Goal: Task Accomplishment & Management: Manage account settings

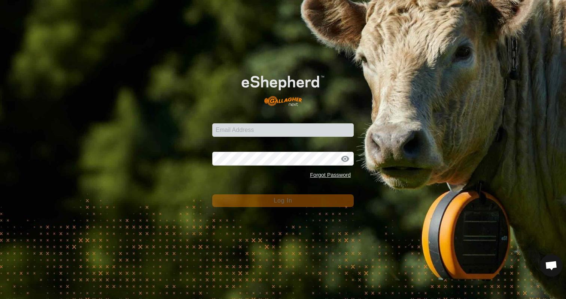
click at [385, 102] on div "Email Address Password Forgot Password Log In" at bounding box center [283, 149] width 566 height 299
click at [245, 129] on input "Email Address" at bounding box center [282, 129] width 141 height 13
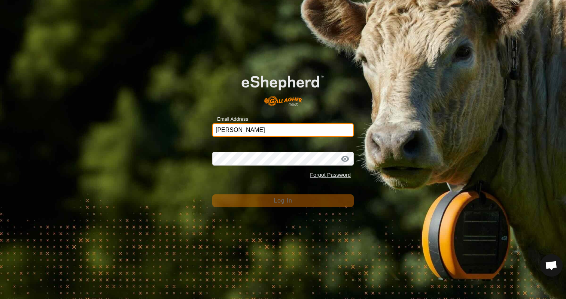
type input "emmahill271@gmail.com"
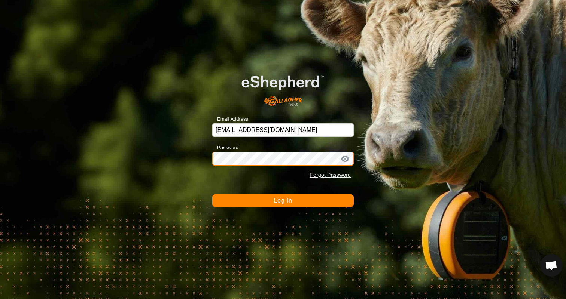
click at [212, 194] on button "Log In" at bounding box center [282, 200] width 141 height 13
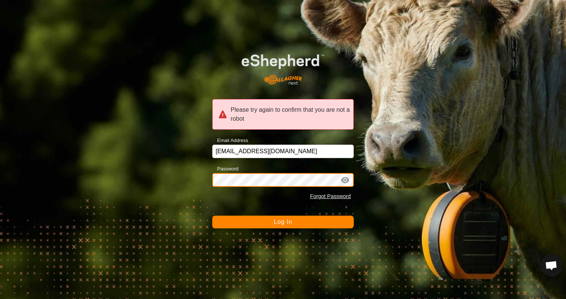
click at [190, 179] on div "Please try again to confirm that you are not a robot Email Address emmahill271@…" at bounding box center [283, 149] width 566 height 299
click at [212, 216] on button "Log In" at bounding box center [282, 222] width 141 height 13
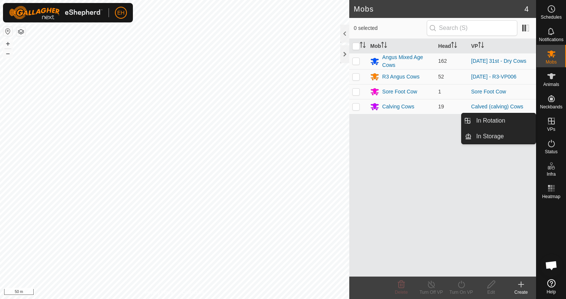
click at [554, 128] on span "VPs" at bounding box center [550, 129] width 8 height 4
click at [521, 123] on link "In Rotation" at bounding box center [503, 120] width 64 height 15
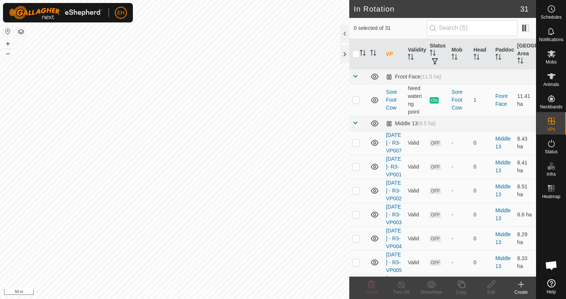
click at [521, 287] on icon at bounding box center [521, 284] width 0 height 5
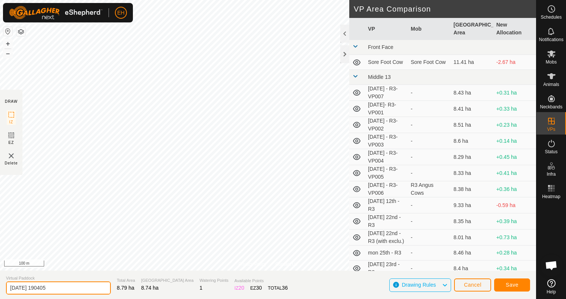
drag, startPoint x: 71, startPoint y: 288, endPoint x: 1, endPoint y: 285, distance: 70.4
click at [1, 285] on section "Virtual Paddock 2025-08-31 190405 Total Area 8.79 ha Grazing Area 8.74 ha Water…" at bounding box center [268, 285] width 536 height 28
type input "[DATE] 31st - R3"
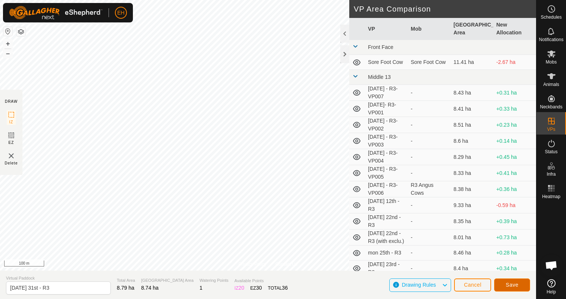
click at [518, 287] on button "Save" at bounding box center [512, 285] width 36 height 13
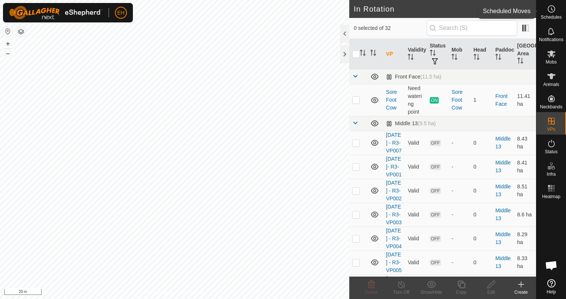
click at [548, 15] on span "Schedules" at bounding box center [550, 17] width 21 height 4
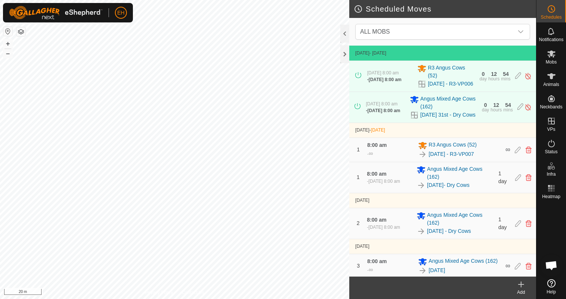
scroll to position [4, 0]
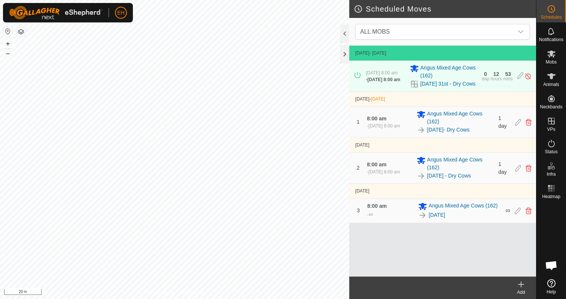
click at [521, 288] on icon at bounding box center [520, 284] width 9 height 9
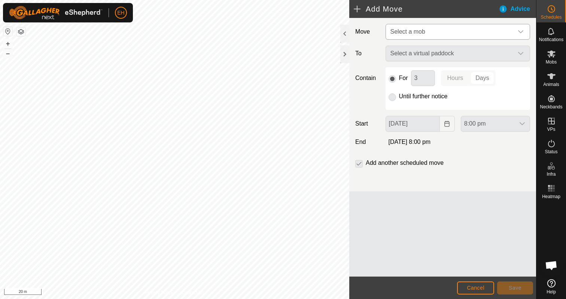
click at [420, 30] on span "Select a mob" at bounding box center [407, 31] width 35 height 6
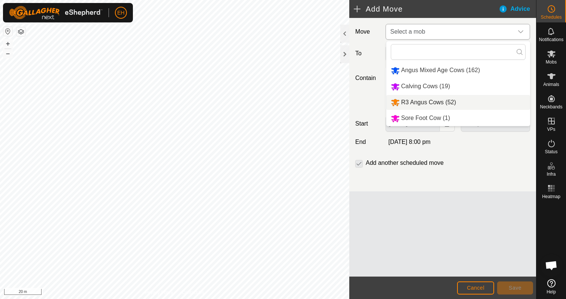
click at [418, 102] on li "R3 Angus Cows (52)" at bounding box center [458, 102] width 144 height 15
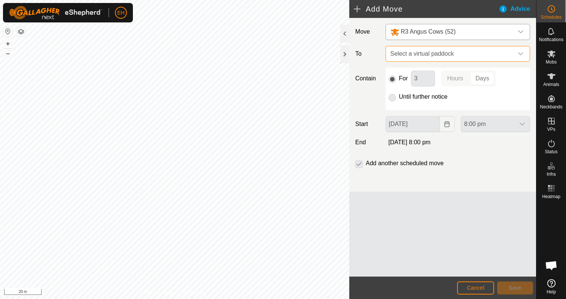
click at [430, 58] on span "Select a virtual paddock" at bounding box center [450, 53] width 126 height 15
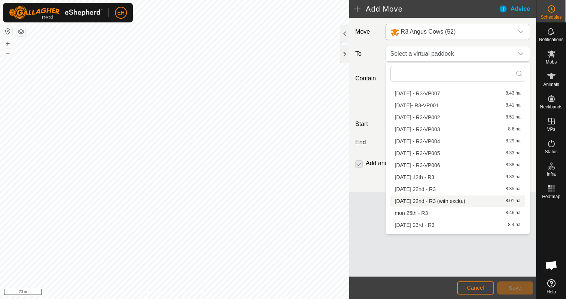
scroll to position [45, 0]
click at [435, 90] on li "[DATE] - R3-VP007 8.43 ha" at bounding box center [457, 91] width 135 height 11
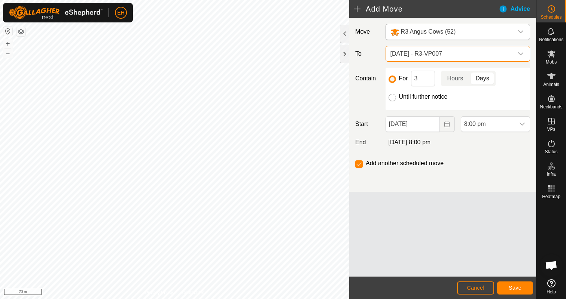
click at [393, 97] on input "Until further notice" at bounding box center [391, 97] width 7 height 7
radio input "true"
checkbox input "false"
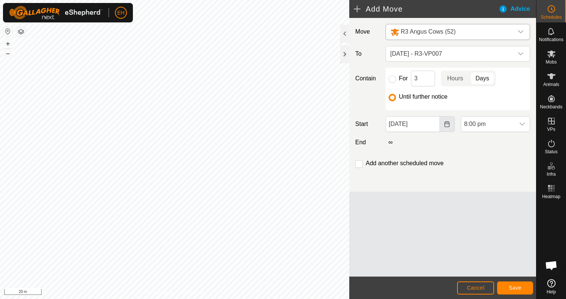
click at [447, 129] on button "Choose Date" at bounding box center [446, 124] width 15 height 16
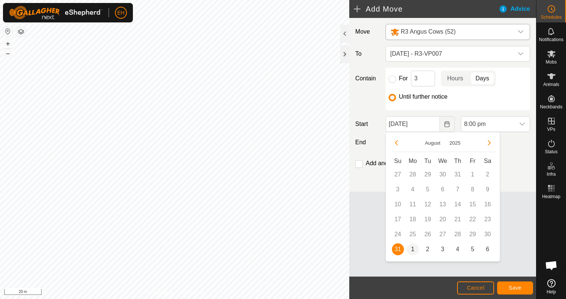
click at [414, 249] on span "1" at bounding box center [413, 249] width 12 height 12
type input "[DATE]"
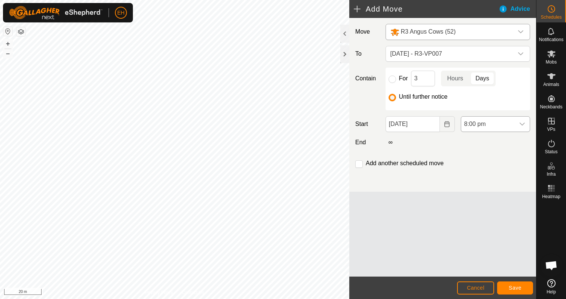
click at [522, 128] on div "dropdown trigger" at bounding box center [521, 124] width 15 height 15
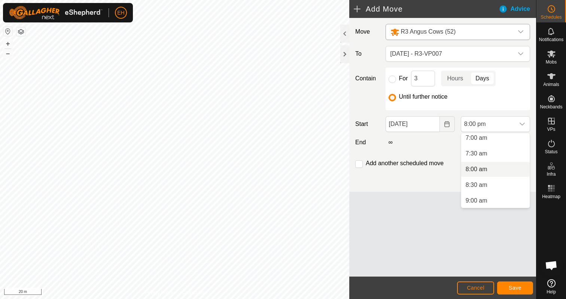
click at [483, 169] on li "8:00 am" at bounding box center [495, 169] width 68 height 15
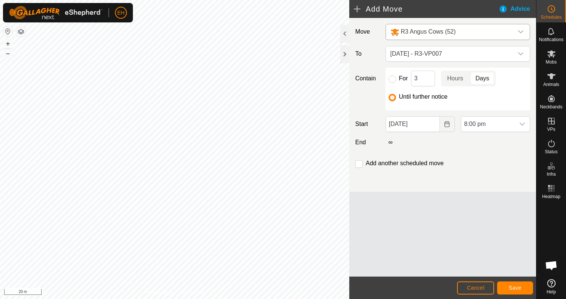
scroll to position [569, 0]
click at [514, 288] on span "Save" at bounding box center [514, 288] width 13 height 6
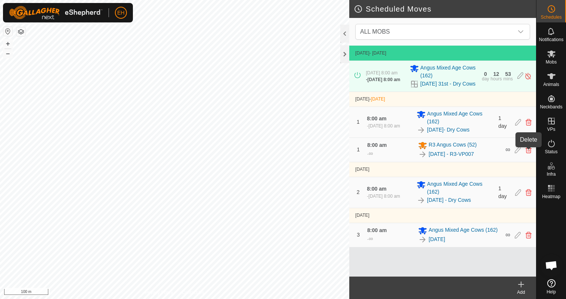
click at [528, 153] on icon at bounding box center [528, 150] width 6 height 7
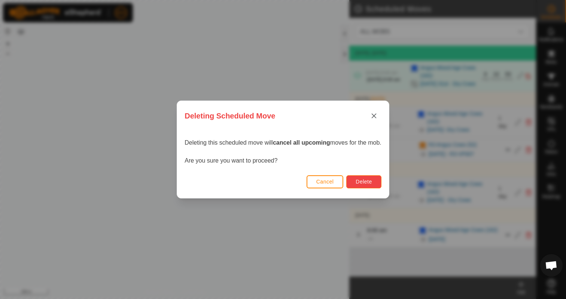
click at [364, 182] on span "Delete" at bounding box center [363, 182] width 16 height 6
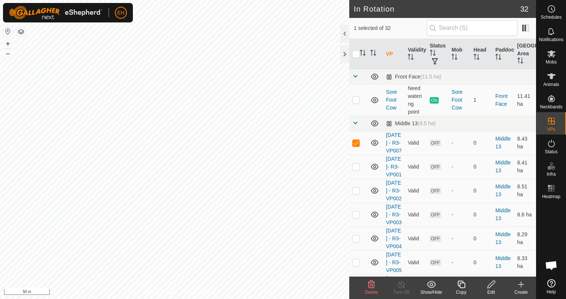
click at [491, 284] on icon at bounding box center [490, 284] width 9 height 9
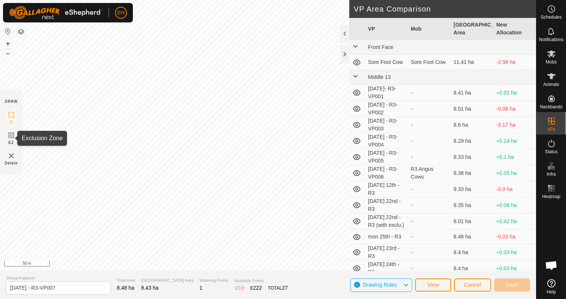
click at [10, 140] on span "EZ" at bounding box center [12, 143] width 6 height 6
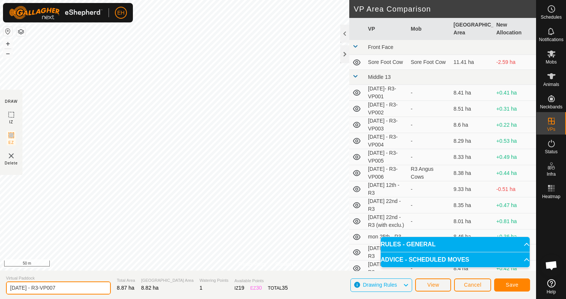
drag, startPoint x: 71, startPoint y: 290, endPoint x: 0, endPoint y: 289, distance: 71.4
click at [0, 289] on section "Virtual Paddock [DATE] - R3-VP007 Total Area 8.87 ha Grazing Area 8.82 ha Water…" at bounding box center [268, 285] width 536 height 28
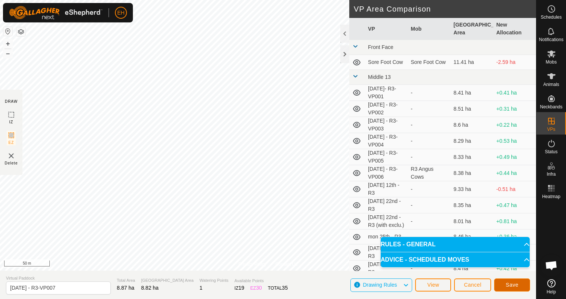
click at [504, 285] on button "Save" at bounding box center [512, 285] width 36 height 13
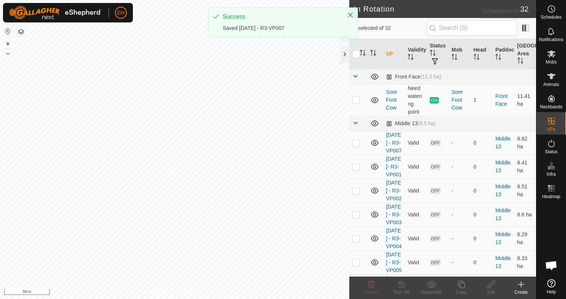
click at [549, 12] on circle at bounding box center [551, 9] width 7 height 7
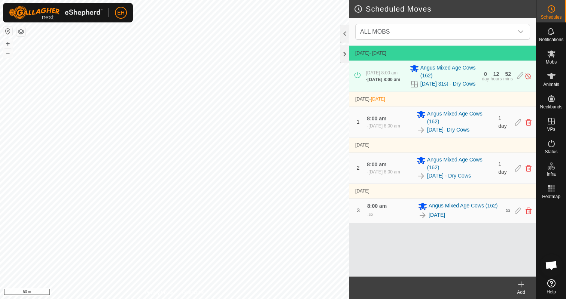
click at [520, 283] on icon at bounding box center [520, 284] width 9 height 9
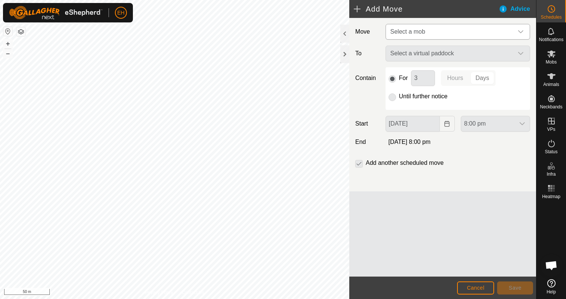
click at [448, 31] on span "Select a mob" at bounding box center [450, 31] width 126 height 15
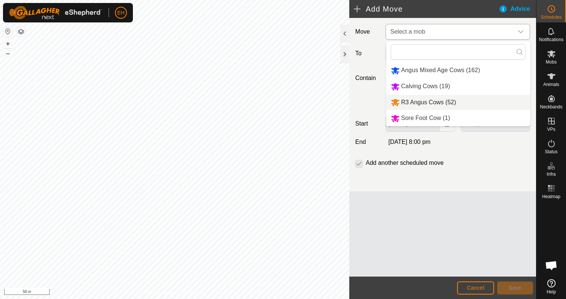
click at [422, 107] on li "R3 Angus Cows (52)" at bounding box center [458, 102] width 144 height 15
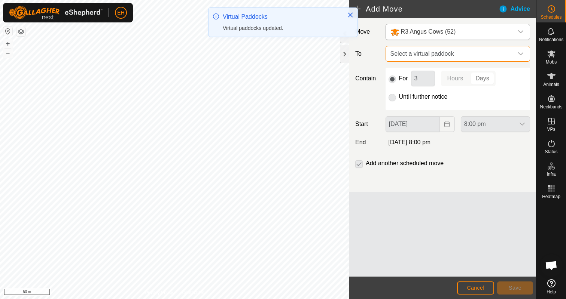
click at [426, 55] on span "Select a virtual paddock" at bounding box center [450, 53] width 126 height 15
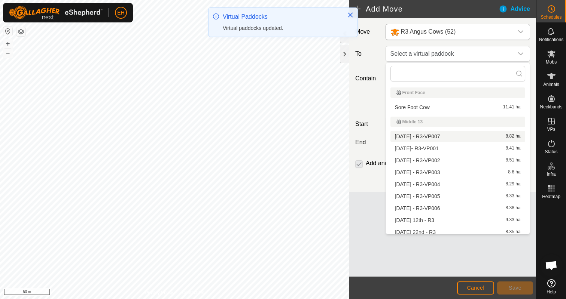
click at [424, 135] on li "[DATE] - R3-VP007 8.82 ha" at bounding box center [457, 136] width 135 height 11
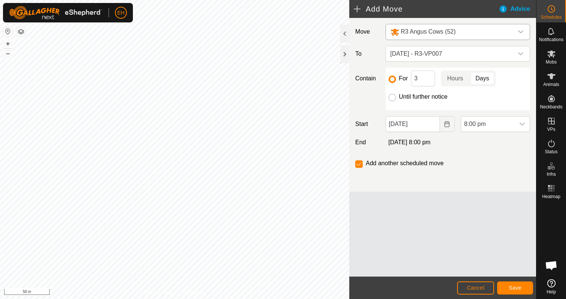
click at [394, 96] on input "Until further notice" at bounding box center [391, 97] width 7 height 7
radio input "true"
checkbox input "false"
click at [446, 123] on icon "Choose Date" at bounding box center [447, 124] width 6 height 6
click at [472, 59] on span "[DATE] - R3-VP007" at bounding box center [450, 53] width 126 height 15
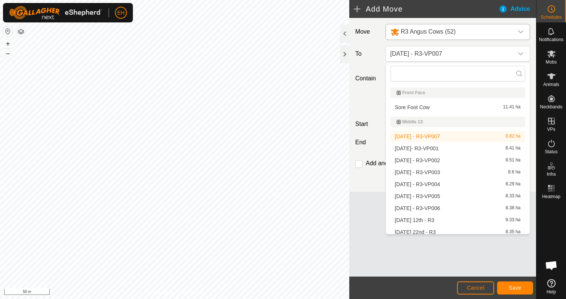
click at [425, 134] on li "[DATE] - R3-VP007 8.82 ha" at bounding box center [457, 136] width 135 height 11
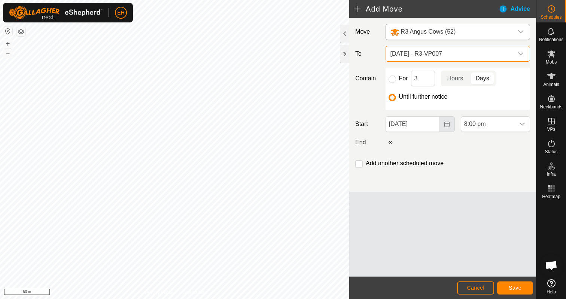
click at [443, 130] on button "Choose Date" at bounding box center [446, 124] width 15 height 16
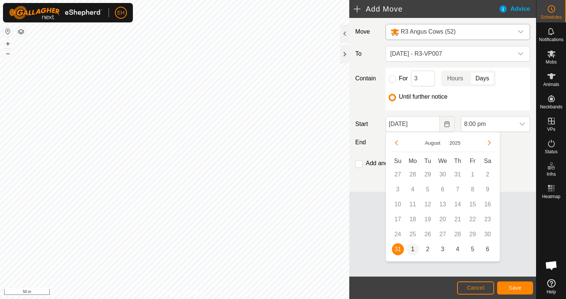
click at [414, 251] on span "1" at bounding box center [413, 249] width 12 height 12
type input "[DATE]"
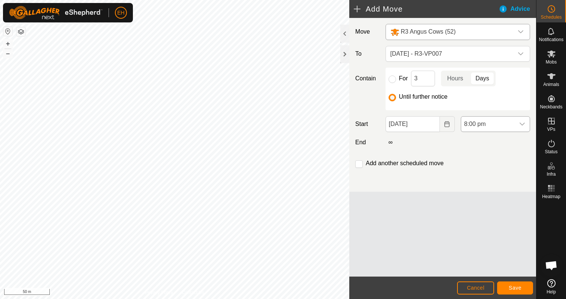
click at [520, 124] on icon "dropdown trigger" at bounding box center [521, 124] width 5 height 3
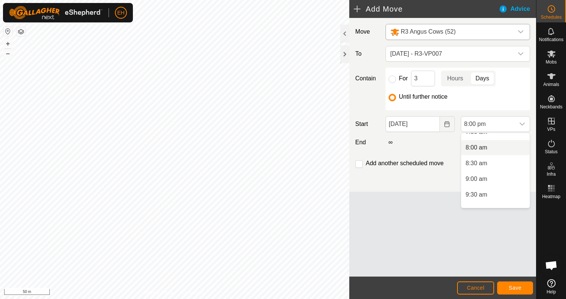
click at [485, 150] on li "8:00 am" at bounding box center [495, 147] width 68 height 15
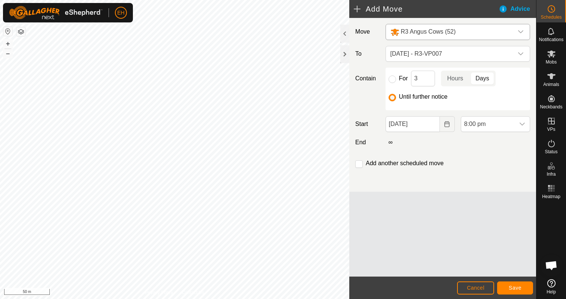
scroll to position [569, 0]
click at [515, 286] on span "Save" at bounding box center [514, 288] width 13 height 6
